Goal: Information Seeking & Learning: Learn about a topic

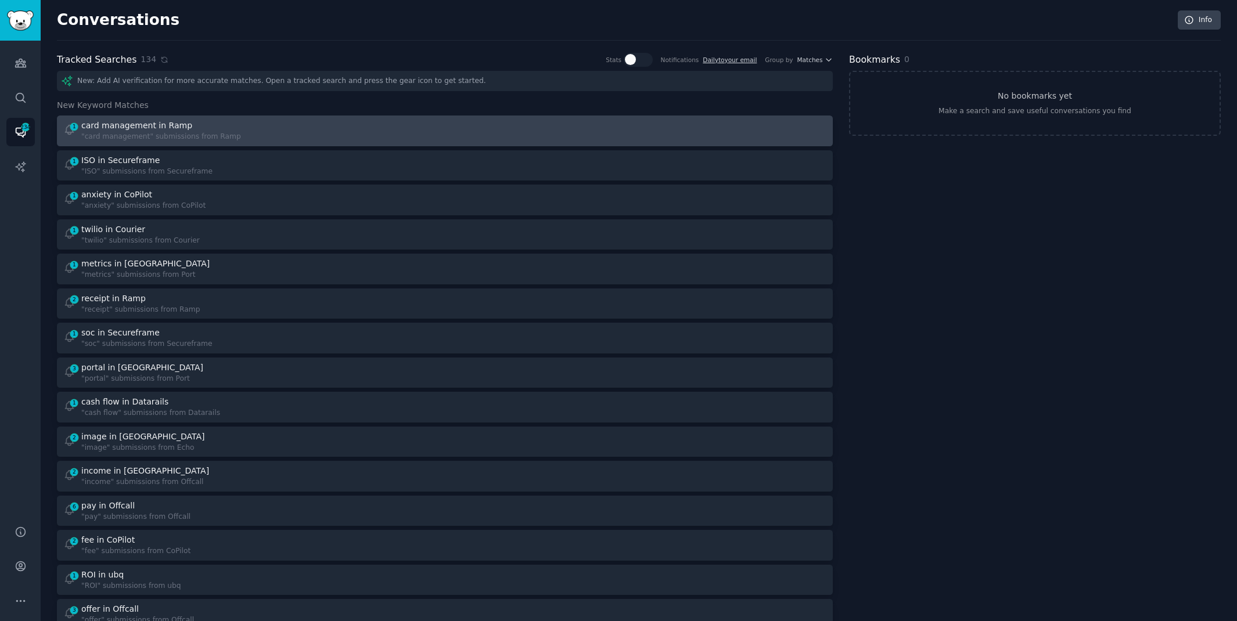
click at [170, 125] on div "card management in Ramp" at bounding box center [136, 126] width 111 height 12
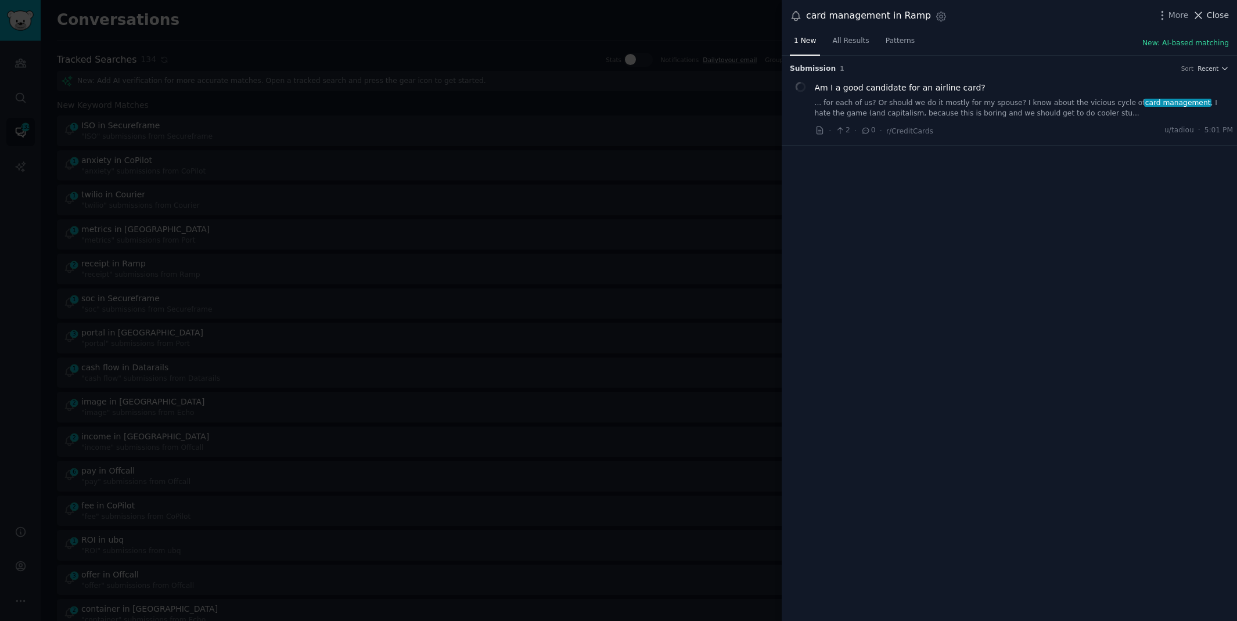
click at [1217, 16] on span "Close" at bounding box center [1218, 15] width 22 height 12
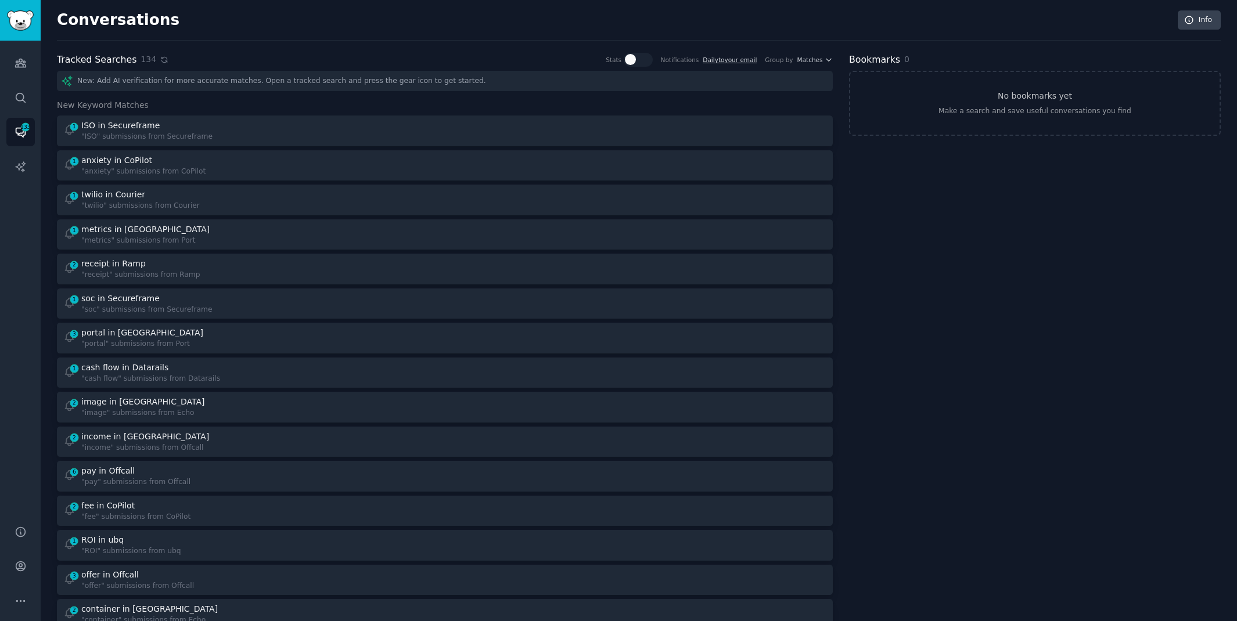
click at [160, 57] on icon at bounding box center [164, 60] width 8 height 8
click at [160, 59] on icon at bounding box center [164, 60] width 8 height 8
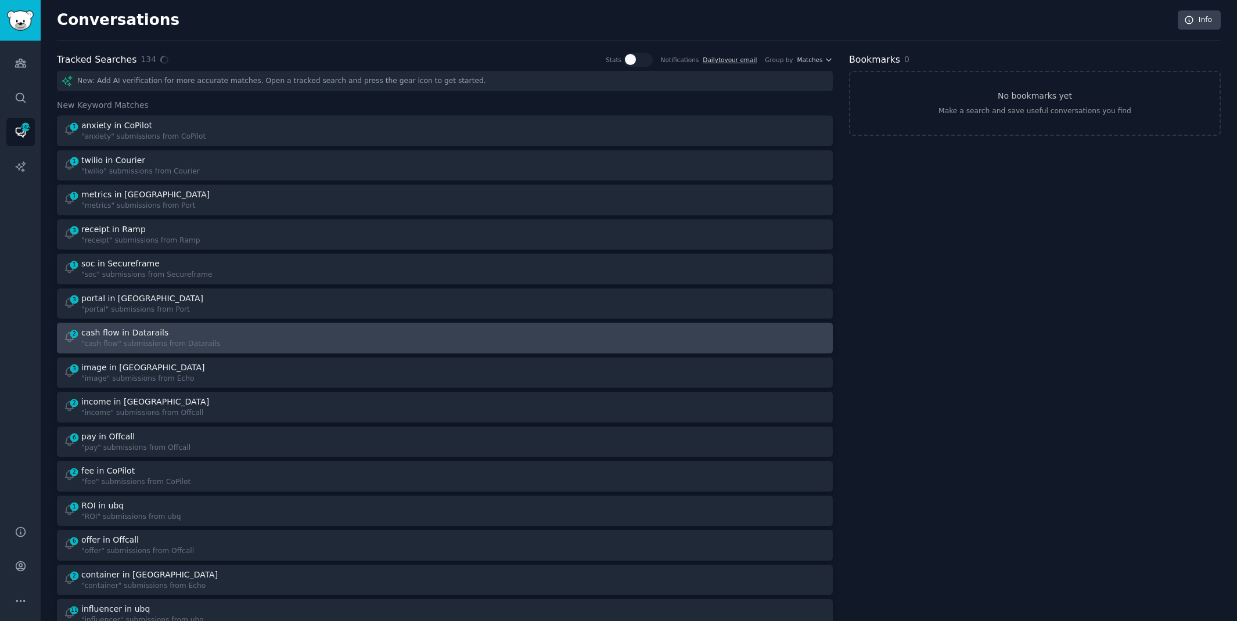
click at [233, 324] on link "2 cash flow in Datarails "cash flow" submissions from Datarails" at bounding box center [445, 338] width 776 height 31
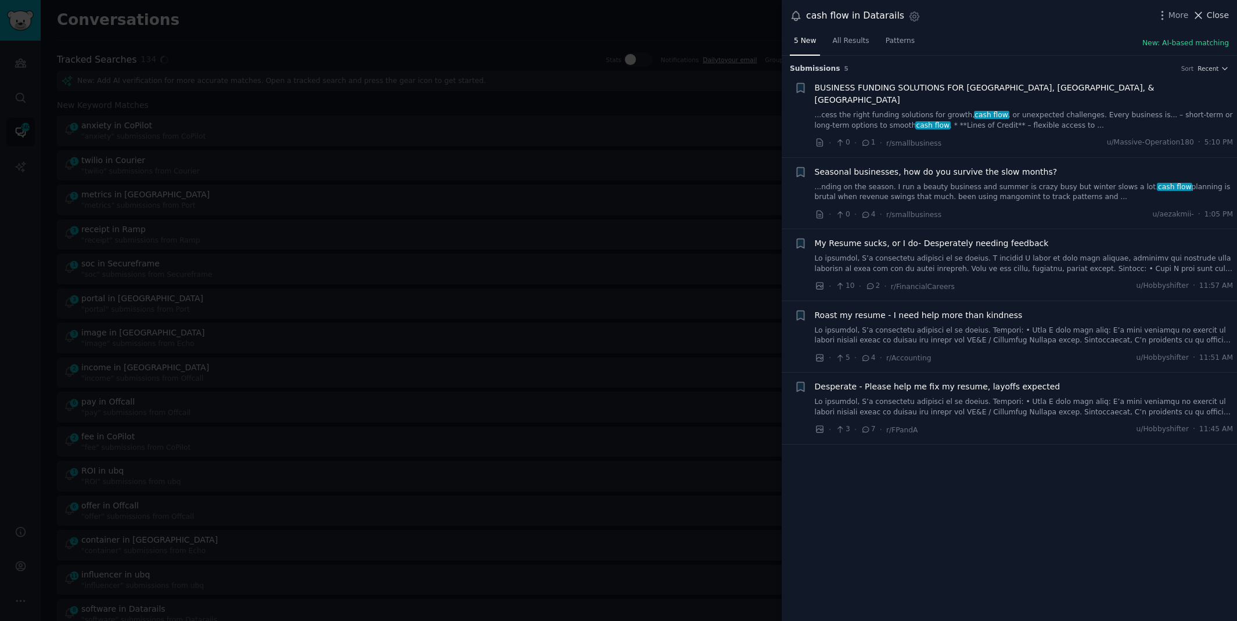
click at [1205, 16] on icon at bounding box center [1198, 15] width 12 height 12
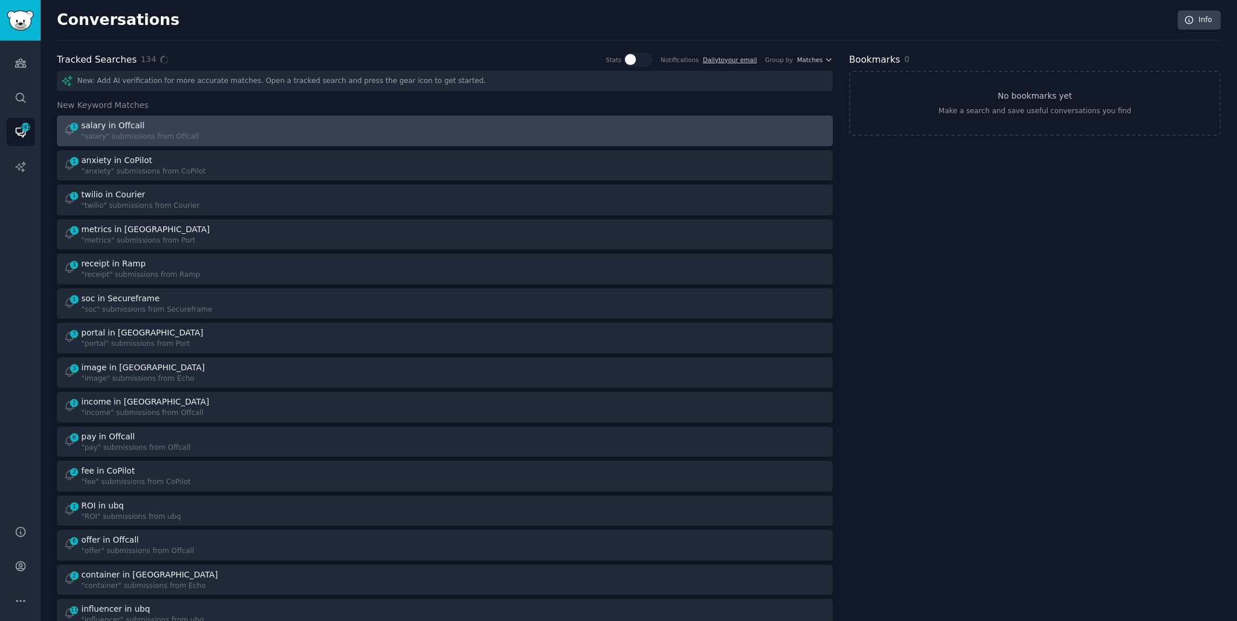
click at [415, 121] on div "1 salary in Offcall "salary" submissions from Offcall" at bounding box center [250, 131] width 374 height 23
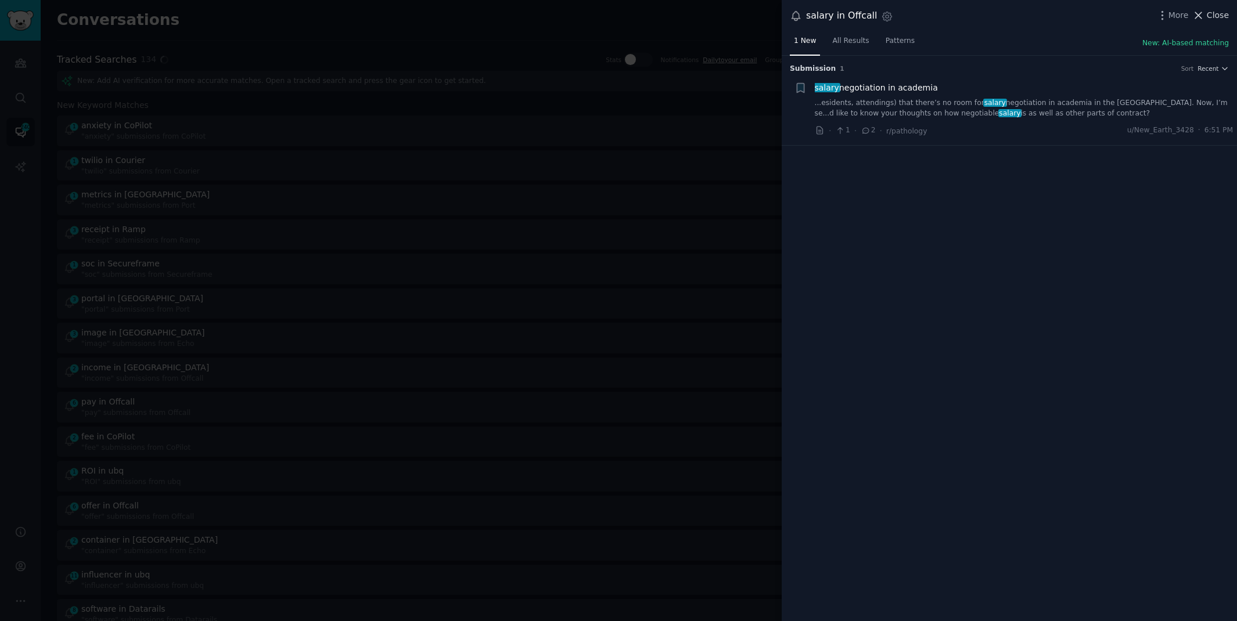
click at [1209, 15] on span "Close" at bounding box center [1218, 15] width 22 height 12
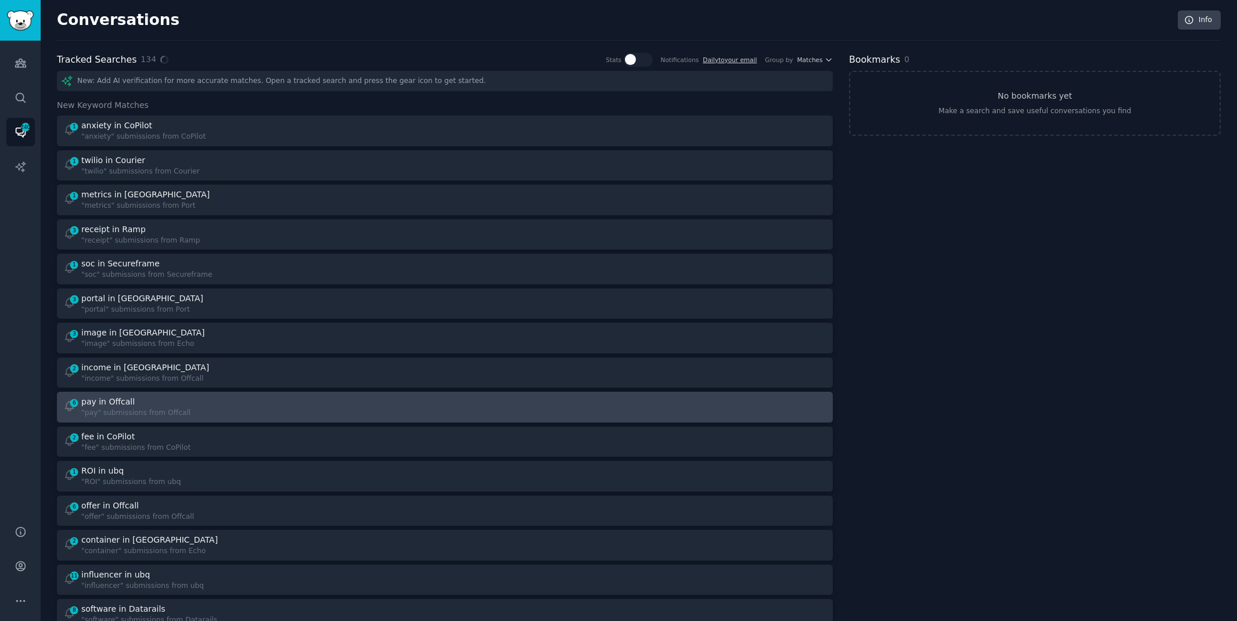
click at [222, 402] on div "6 pay in Offcall "pay" submissions from Offcall" at bounding box center [250, 407] width 374 height 23
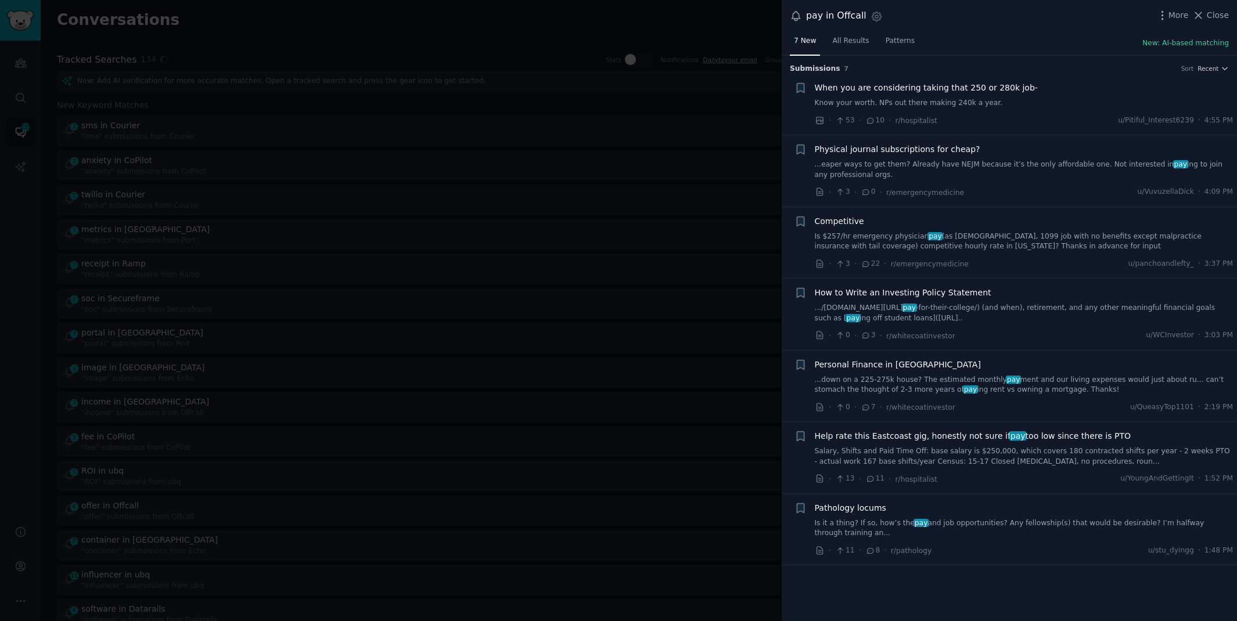
click at [1028, 244] on link "Is $257/hr emergency physician pay (as [DEMOGRAPHIC_DATA], 1099 job with no ben…" at bounding box center [1024, 242] width 419 height 20
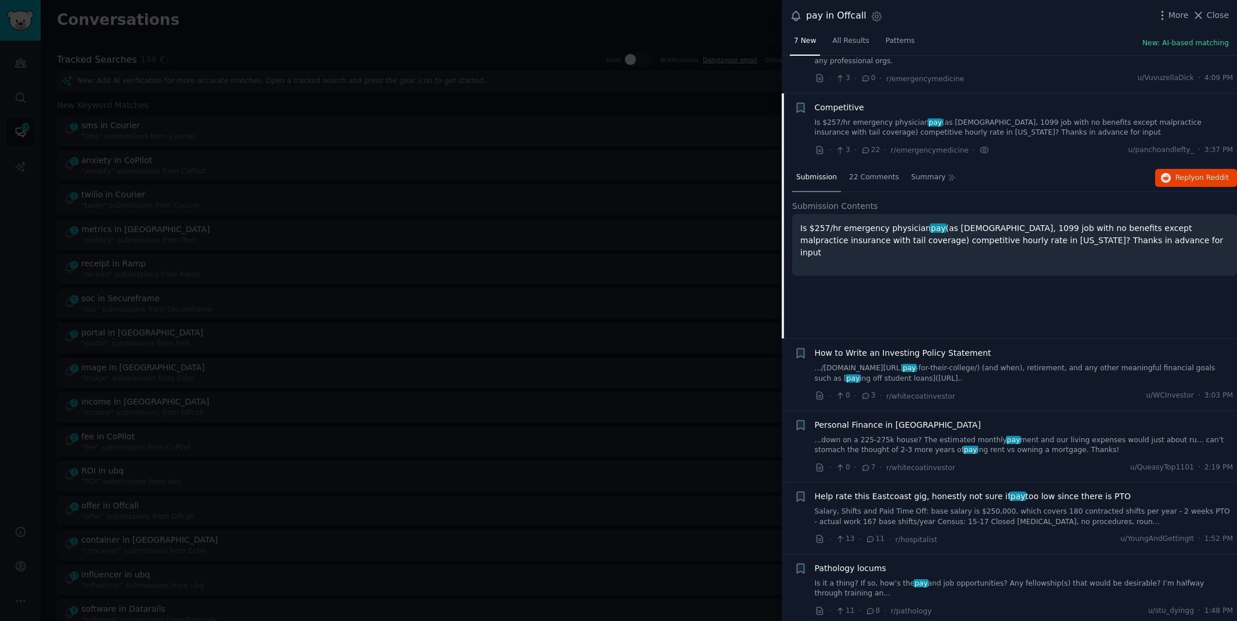
scroll to position [116, 0]
click at [1189, 179] on button "Reply on Reddit" at bounding box center [1196, 176] width 82 height 19
click at [307, 16] on div at bounding box center [618, 310] width 1237 height 621
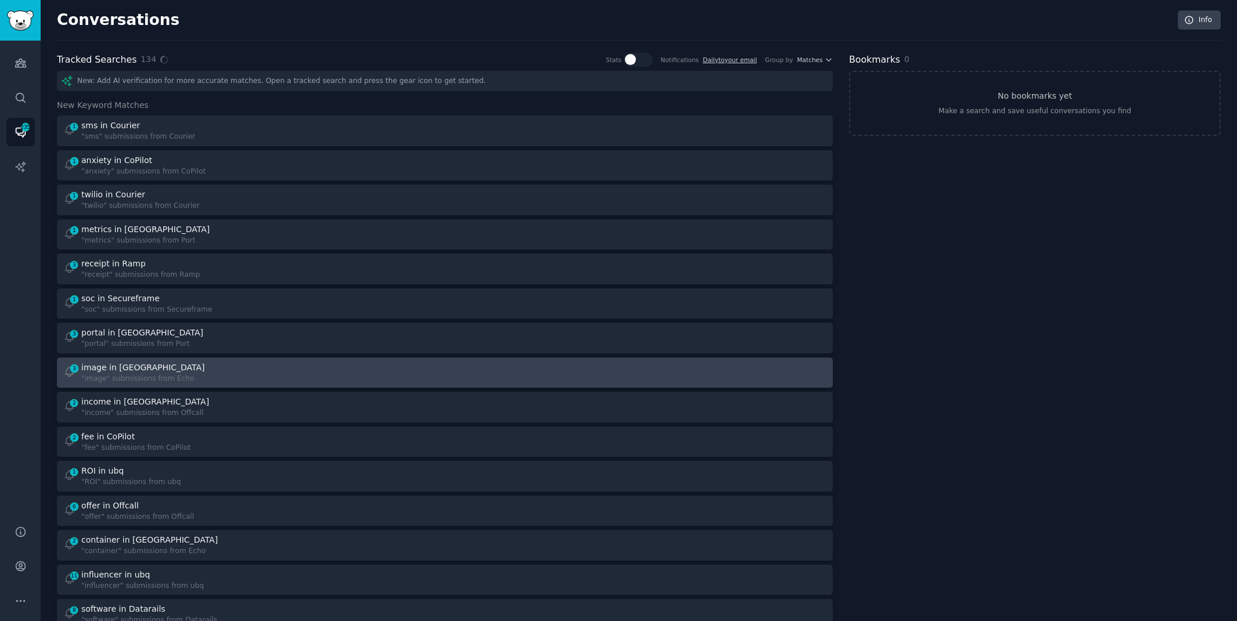
click at [238, 369] on div "3 image in Echo "image" submissions from Echo" at bounding box center [250, 373] width 374 height 23
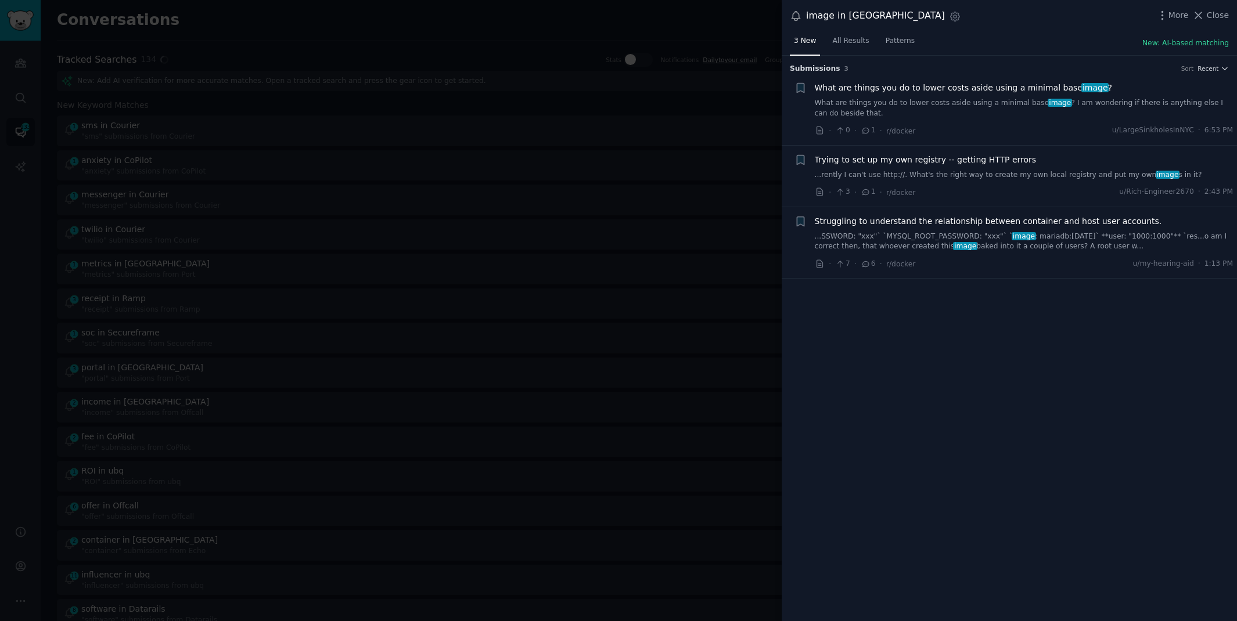
click at [524, 21] on div at bounding box center [618, 310] width 1237 height 621
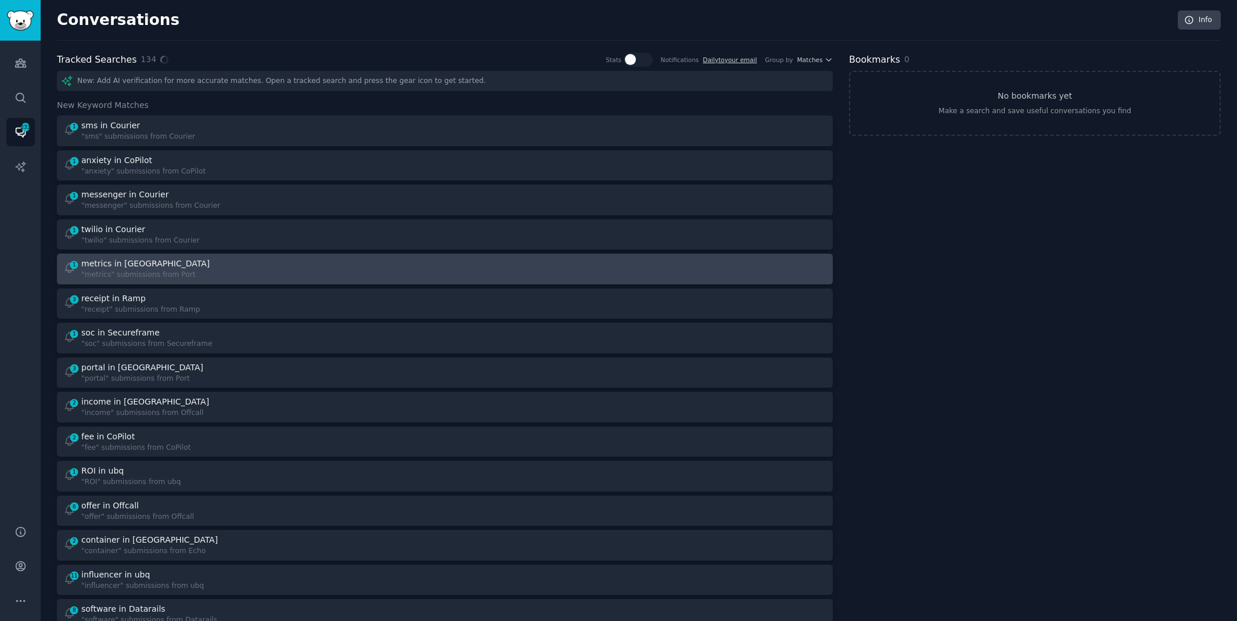
click at [267, 263] on div "1 metrics in Port "metrics" submissions from [GEOGRAPHIC_DATA]" at bounding box center [250, 269] width 374 height 23
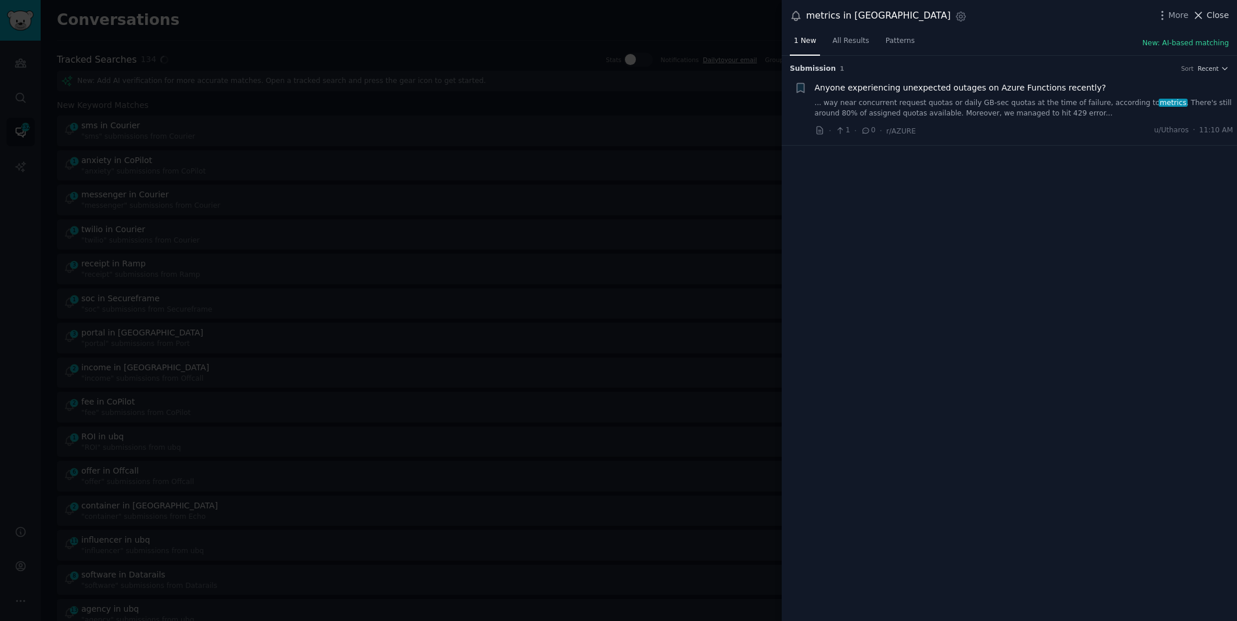
click at [1203, 13] on icon at bounding box center [1198, 15] width 12 height 12
